Goal: Obtain resource: Obtain resource

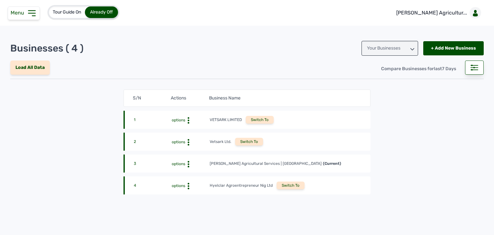
click at [288, 184] on div "Switch To" at bounding box center [291, 185] width 28 height 8
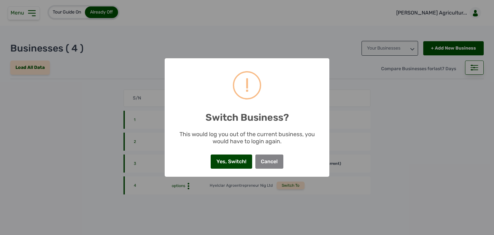
click at [239, 166] on button "Yes, Switch!" at bounding box center [231, 161] width 41 height 14
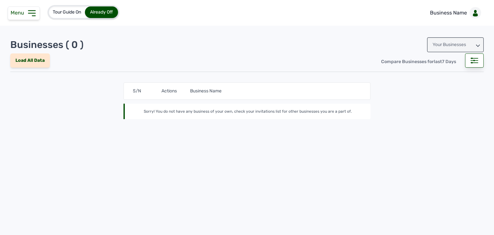
click at [25, 14] on span "Menu" at bounding box center [19, 13] width 16 height 6
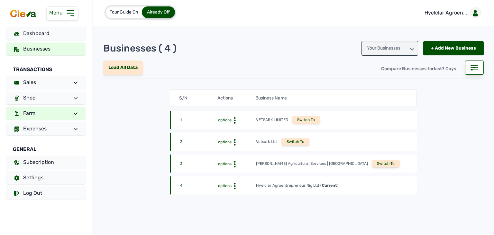
click at [60, 114] on link "Farm" at bounding box center [45, 113] width 79 height 13
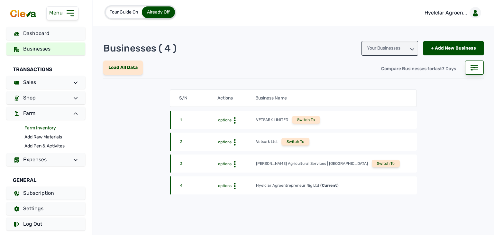
click at [50, 129] on link "Farm Inventory" at bounding box center [54, 128] width 61 height 9
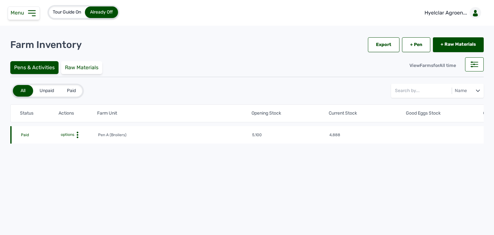
click at [71, 133] on span "options" at bounding box center [67, 134] width 15 height 5
click at [78, 142] on div "Farm Activities" at bounding box center [74, 145] width 46 height 8
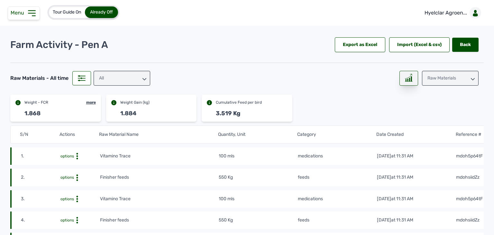
click at [406, 79] on icon at bounding box center [409, 78] width 8 height 8
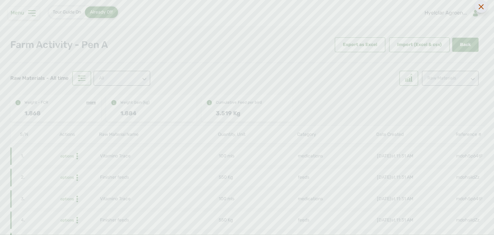
click at [484, 8] on div at bounding box center [481, 6] width 13 height 13
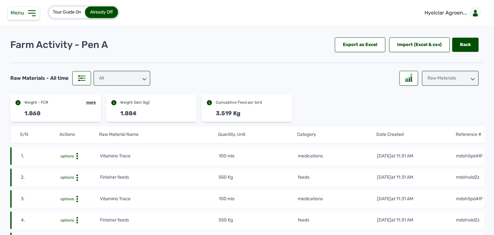
click at [451, 76] on div "Raw Materials" at bounding box center [450, 78] width 57 height 15
click at [433, 116] on div "Losses" at bounding box center [450, 119] width 57 height 12
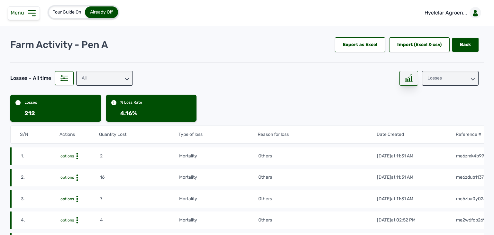
click at [406, 76] on icon at bounding box center [409, 78] width 8 height 8
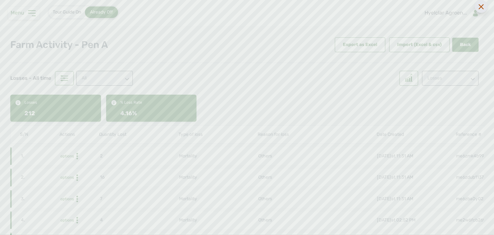
click at [483, 3] on div at bounding box center [481, 6] width 13 height 13
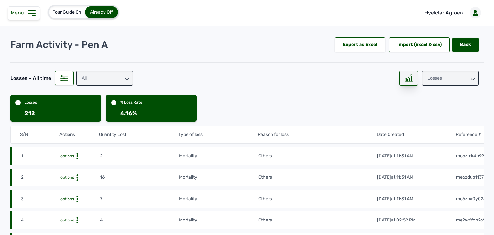
click at [408, 83] on div at bounding box center [409, 78] width 19 height 15
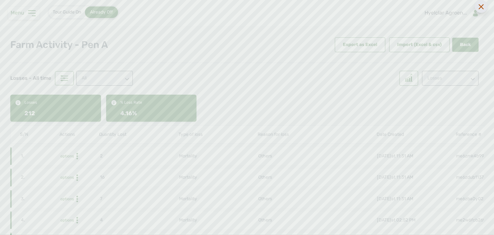
click at [480, 7] on icon at bounding box center [481, 6] width 5 height 5
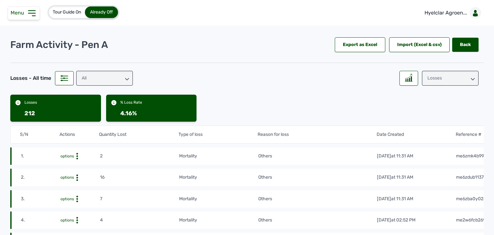
click at [447, 81] on div "Losses" at bounding box center [450, 78] width 57 height 15
click at [428, 113] on div "Losses" at bounding box center [450, 119] width 57 height 12
click at [369, 51] on div "Export as Excel" at bounding box center [360, 44] width 51 height 15
click at [405, 44] on div "Import (Excel & csv)" at bounding box center [419, 44] width 60 height 15
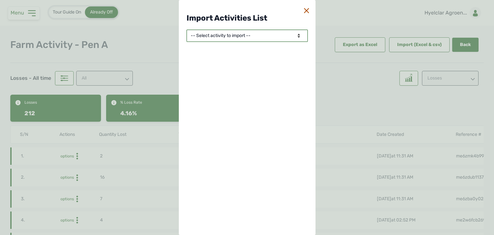
click at [247, 38] on select "-- Select activity to import -- Eggs Produced Losses Average Weight Raw Materia…" at bounding box center [247, 36] width 121 height 12
select select "1"
click at [187, 30] on select "-- Select activity to import -- Eggs Produced Losses Average Weight Raw Materia…" at bounding box center [247, 36] width 121 height 12
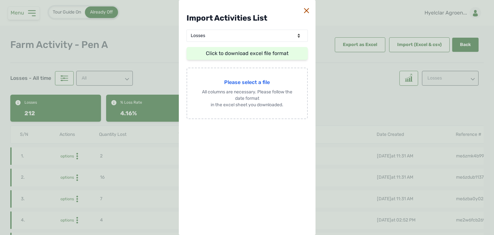
click at [247, 56] on link "Click to download excel file format" at bounding box center [247, 53] width 83 height 6
